Goal: Task Accomplishment & Management: Complete application form

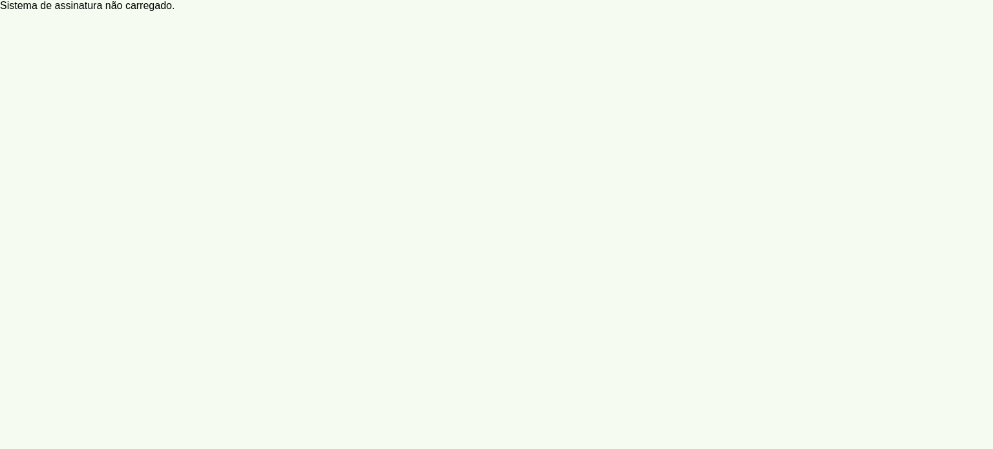
click at [36, 12] on account-registration-page at bounding box center [496, 224] width 993 height 449
click at [37, 9] on account-registration-page at bounding box center [496, 224] width 993 height 449
click at [39, 6] on account-registration-page at bounding box center [496, 224] width 993 height 449
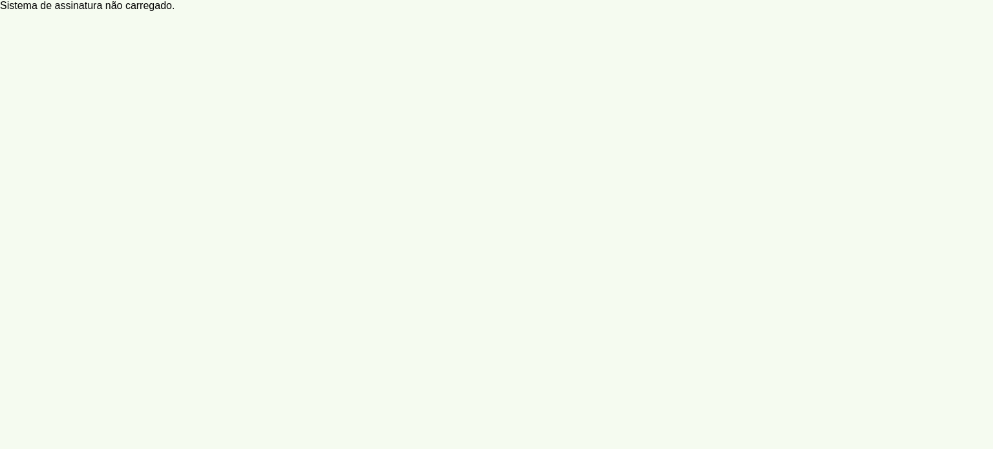
click at [169, 75] on account-registration-page at bounding box center [496, 224] width 993 height 449
click at [286, 89] on account-registration-page at bounding box center [496, 224] width 993 height 449
click at [74, 4] on account-registration-page at bounding box center [496, 224] width 993 height 449
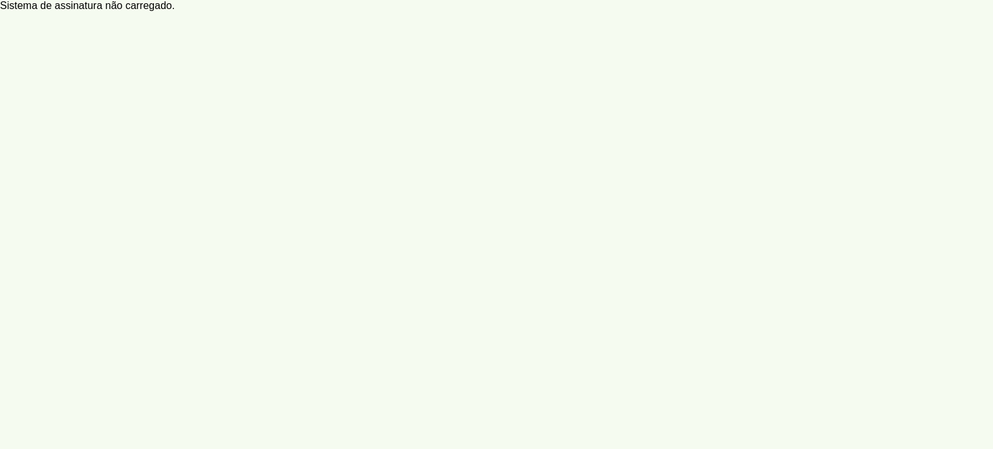
click at [250, 69] on account-registration-page at bounding box center [496, 224] width 993 height 449
